Goal: Information Seeking & Learning: Check status

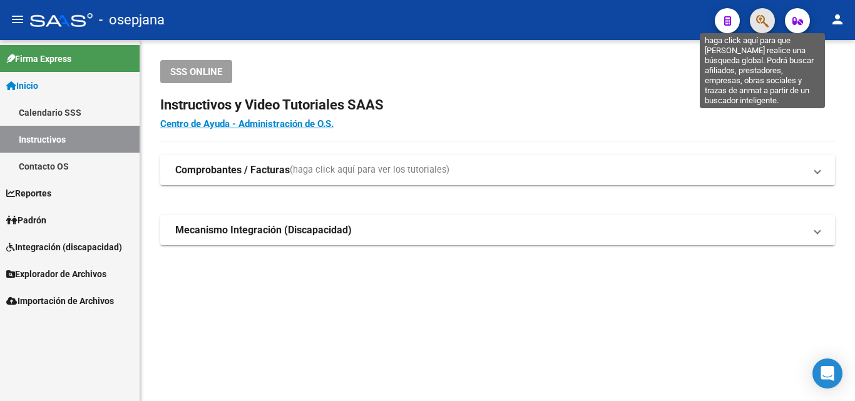
click at [763, 18] on icon "button" at bounding box center [762, 21] width 13 height 14
click at [768, 22] on icon "button" at bounding box center [762, 21] width 13 height 14
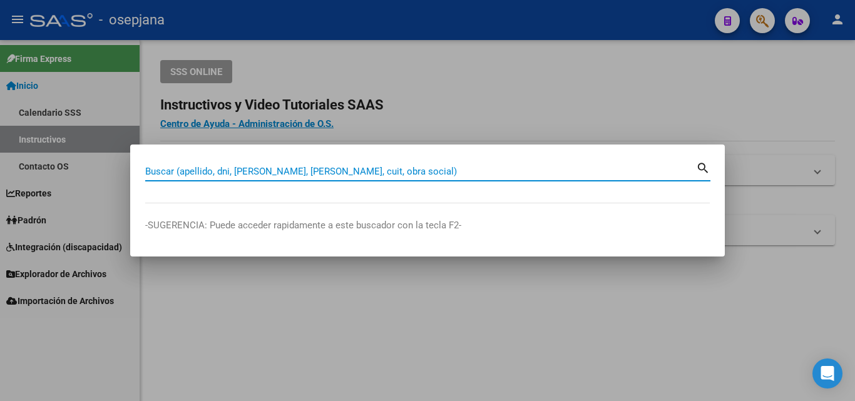
paste input "38013001"
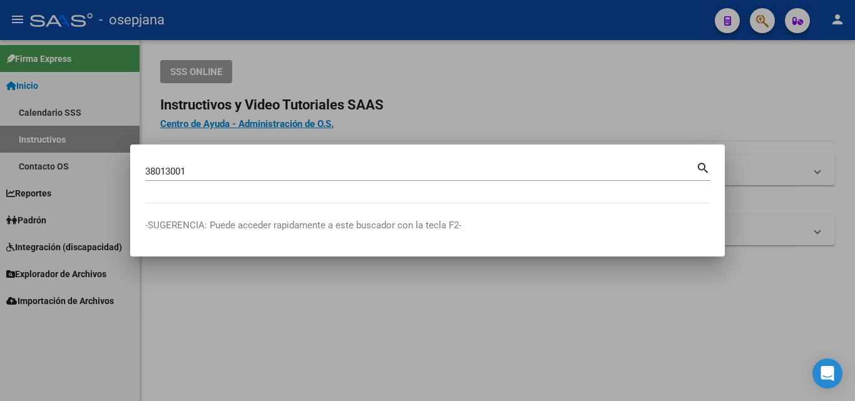
click at [709, 162] on mat-icon "search" at bounding box center [703, 167] width 14 height 15
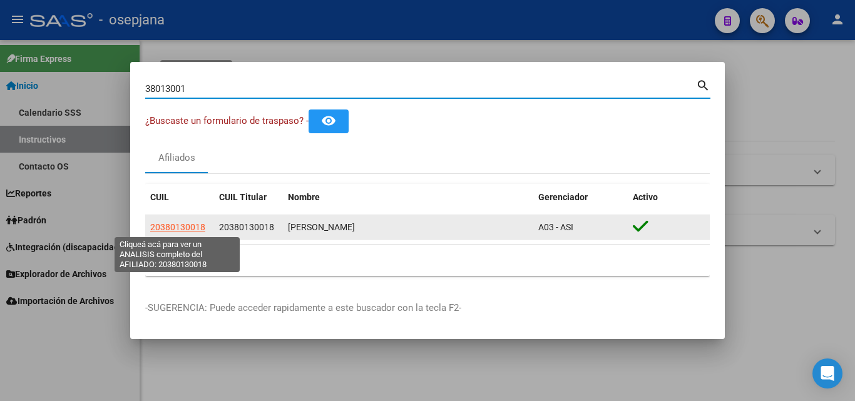
click at [177, 225] on span "20380130018" at bounding box center [177, 227] width 55 height 10
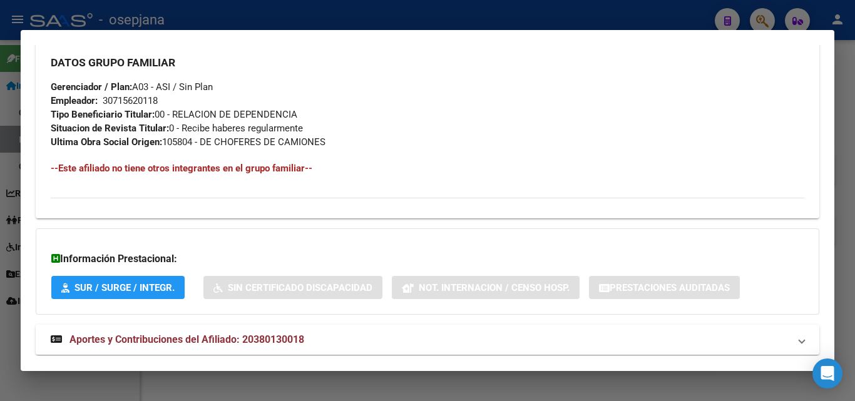
scroll to position [627, 0]
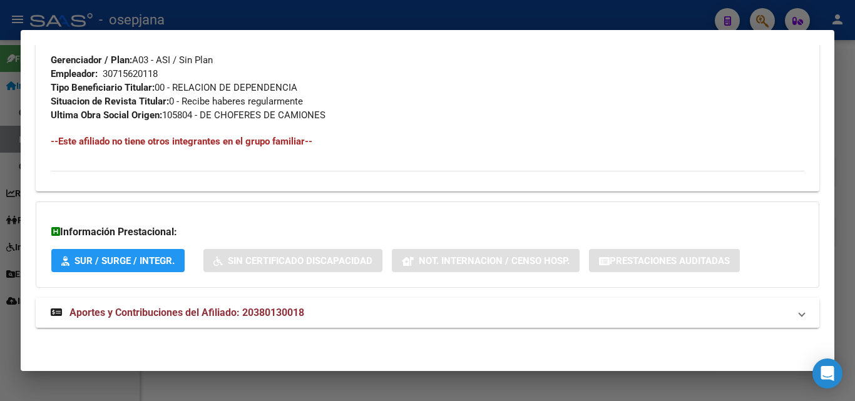
click at [254, 306] on strong "Aportes y Contribuciones del Afiliado: 20380130018" at bounding box center [178, 313] width 254 height 15
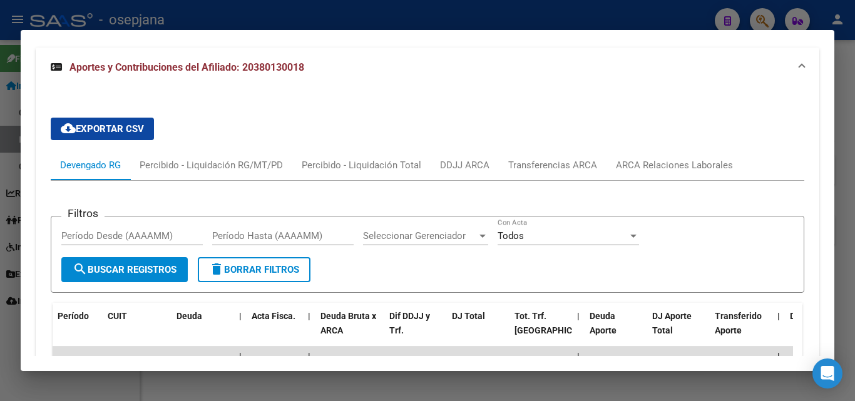
scroll to position [941, 0]
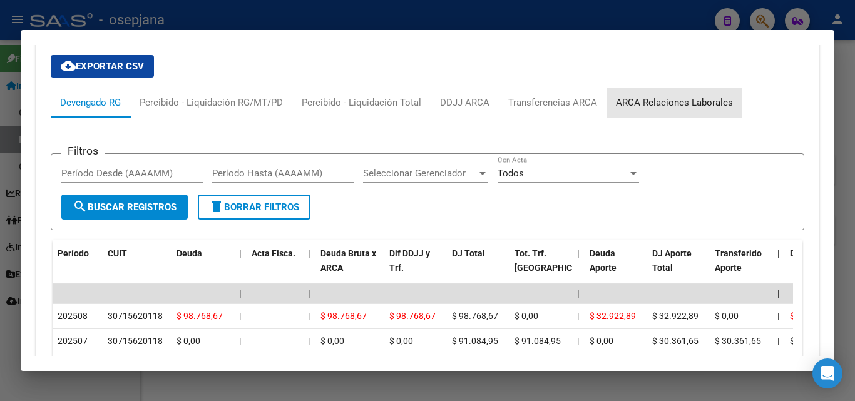
click at [695, 104] on div "ARCA Relaciones Laborales" at bounding box center [674, 103] width 117 height 14
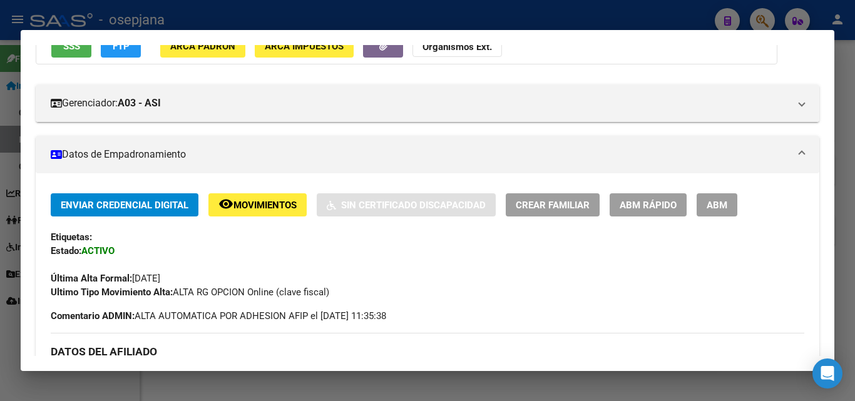
scroll to position [0, 0]
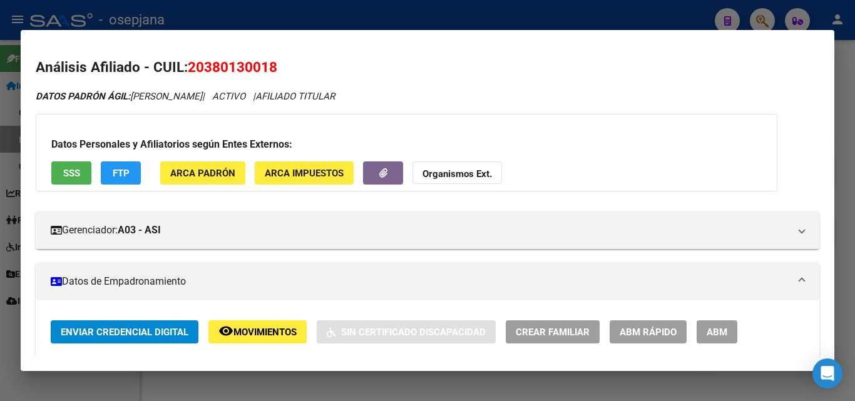
click at [761, 20] on div at bounding box center [427, 200] width 855 height 401
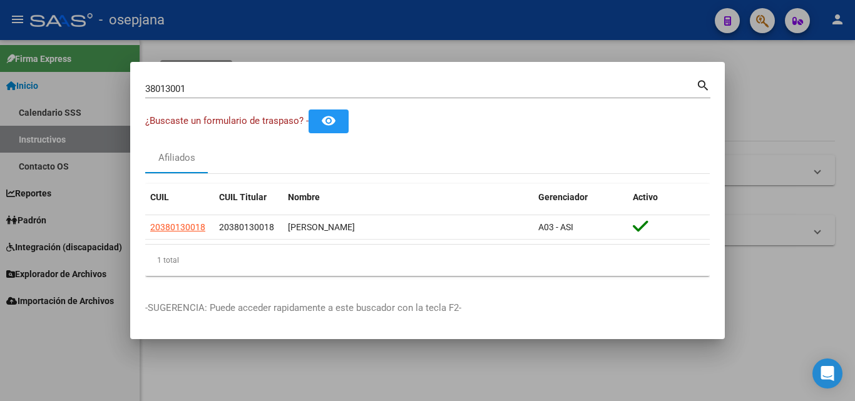
drag, startPoint x: 543, startPoint y: 81, endPoint x: 140, endPoint y: 93, distance: 403.5
click at [83, 93] on div "38013001 Buscar (apellido, dni, cuil, nro traspaso, cuit, obra social) search ¿…" at bounding box center [427, 200] width 855 height 401
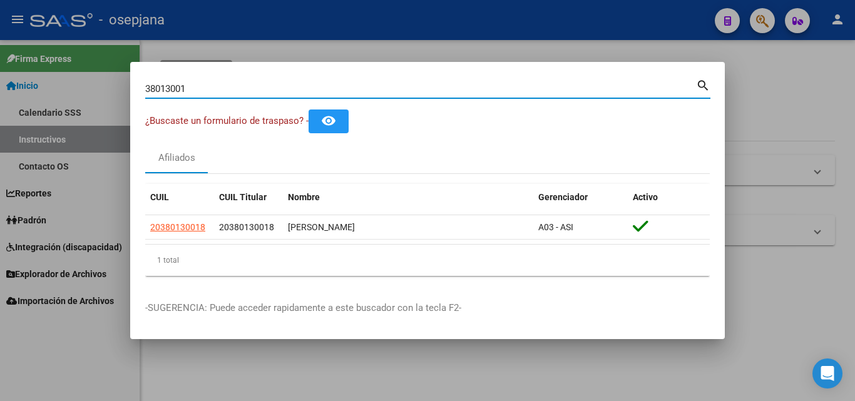
drag, startPoint x: 157, startPoint y: 86, endPoint x: 118, endPoint y: 85, distance: 38.2
click at [118, 85] on div "38013001 Buscar (apellido, dni, cuil, nro traspaso, cuit, obra social) search ¿…" at bounding box center [427, 200] width 855 height 401
paste input "651743"
type input "36517431"
click at [706, 84] on mat-icon "search" at bounding box center [703, 84] width 14 height 15
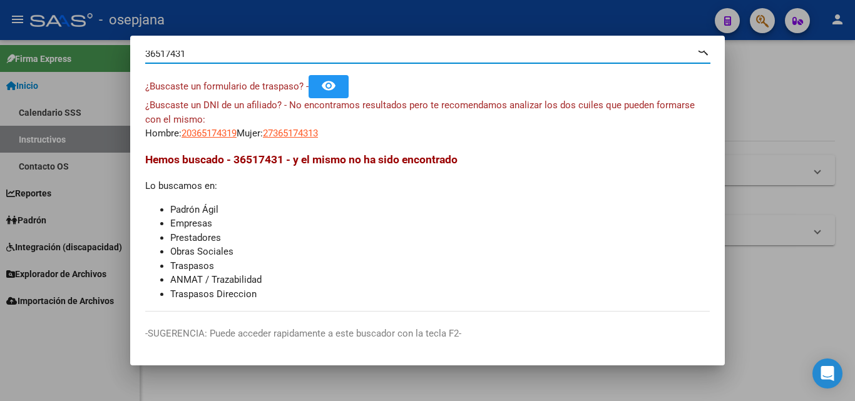
scroll to position [18, 0]
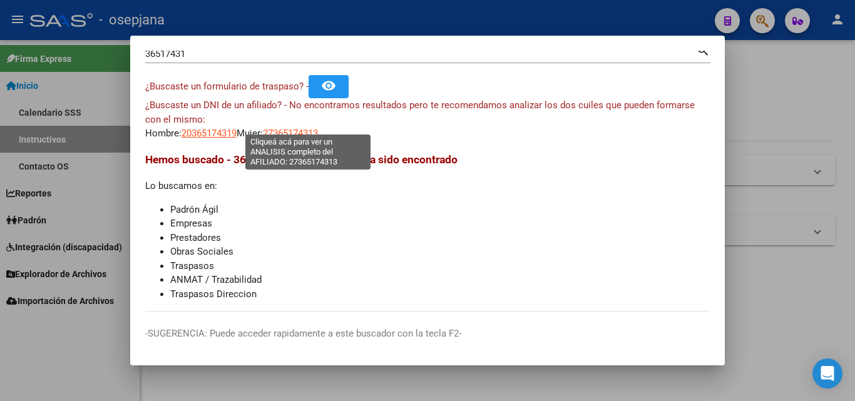
click at [302, 128] on span "27365174313" at bounding box center [290, 133] width 55 height 11
type textarea "27365174313"
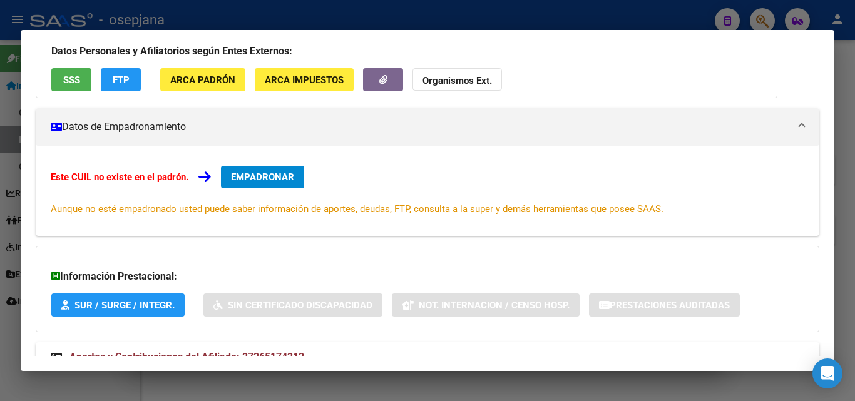
scroll to position [155, 0]
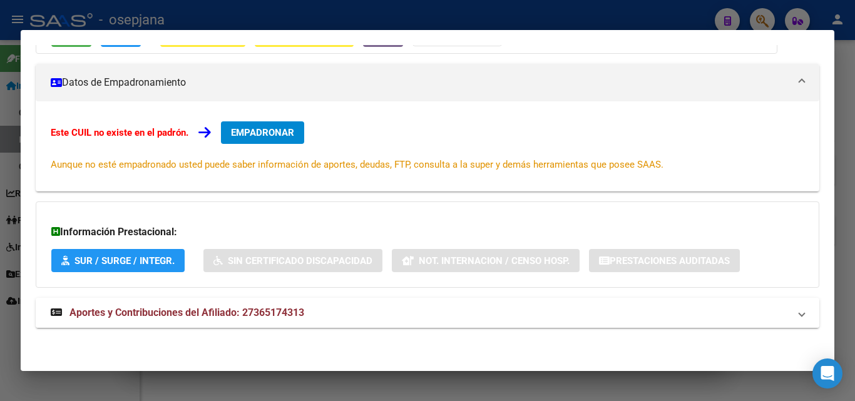
click at [222, 311] on span "Aportes y Contribuciones del Afiliado: 27365174313" at bounding box center [187, 313] width 235 height 12
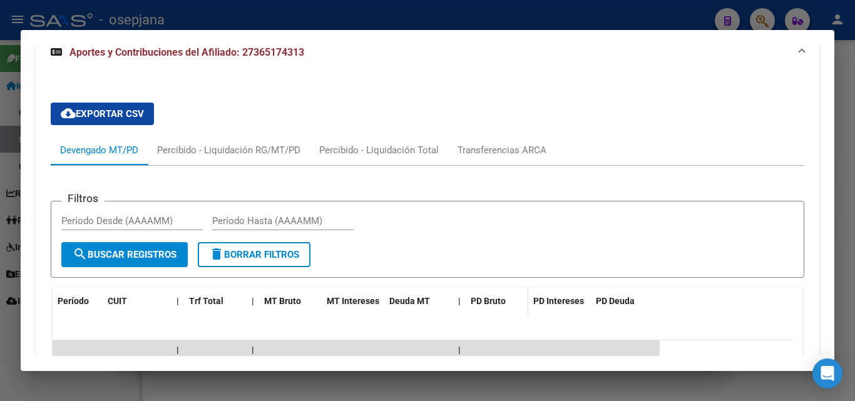
scroll to position [404, 0]
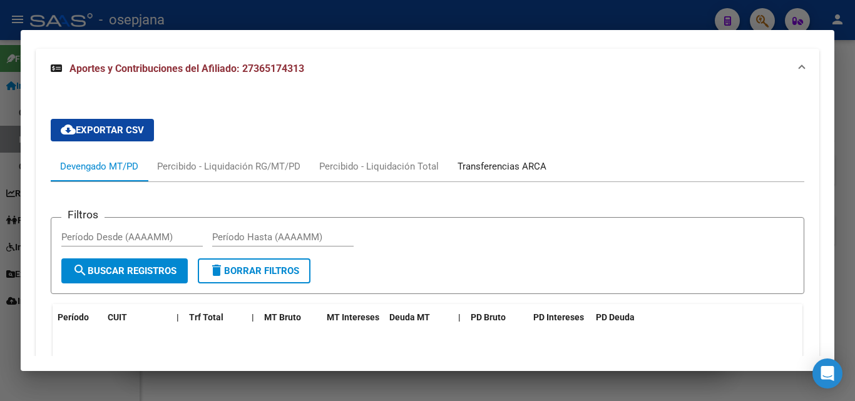
click at [500, 167] on div "Transferencias ARCA" at bounding box center [502, 167] width 89 height 14
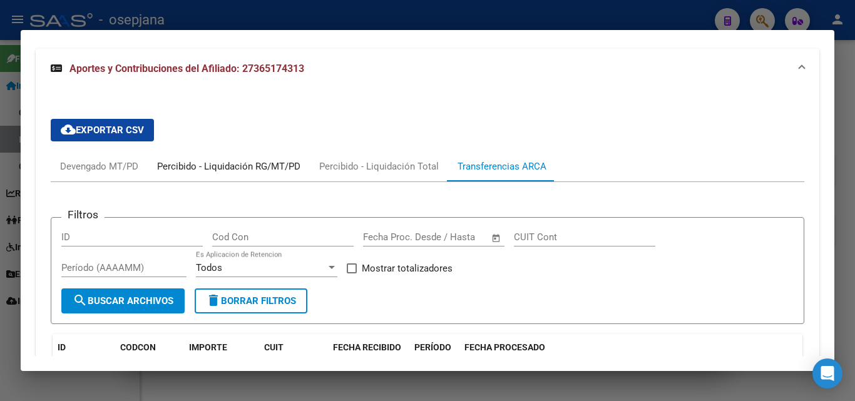
click at [227, 154] on div "Percibido - Liquidación RG/MT/PD" at bounding box center [229, 167] width 162 height 30
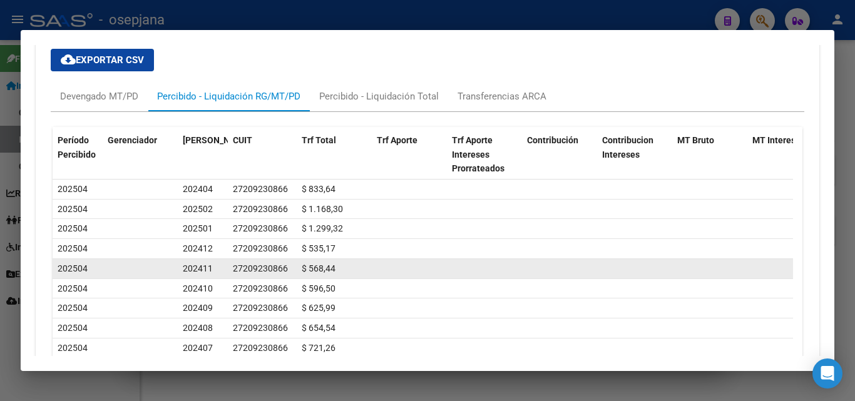
scroll to position [529, 0]
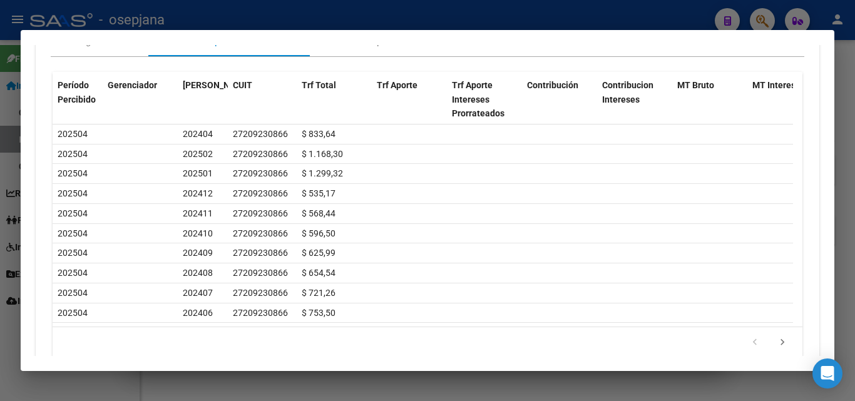
click at [501, 21] on div at bounding box center [427, 200] width 855 height 401
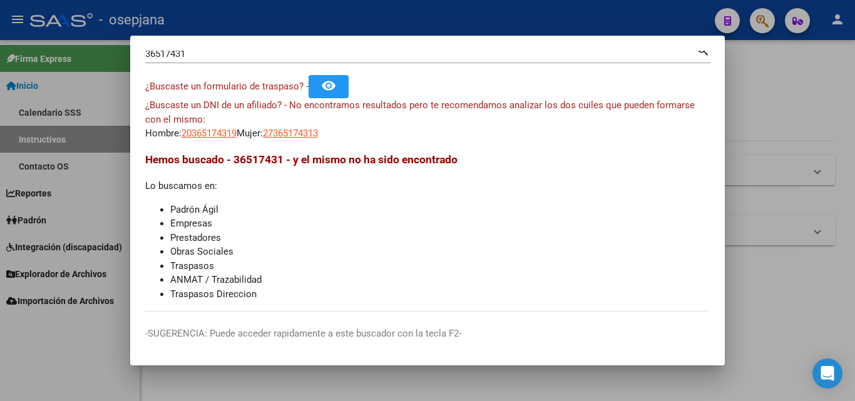
click at [782, 80] on div at bounding box center [427, 200] width 855 height 401
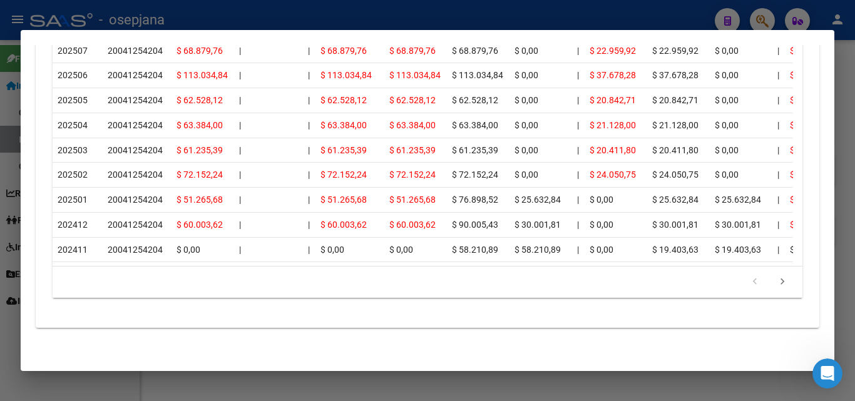
scroll to position [1233, 0]
